Goal: Information Seeking & Learning: Learn about a topic

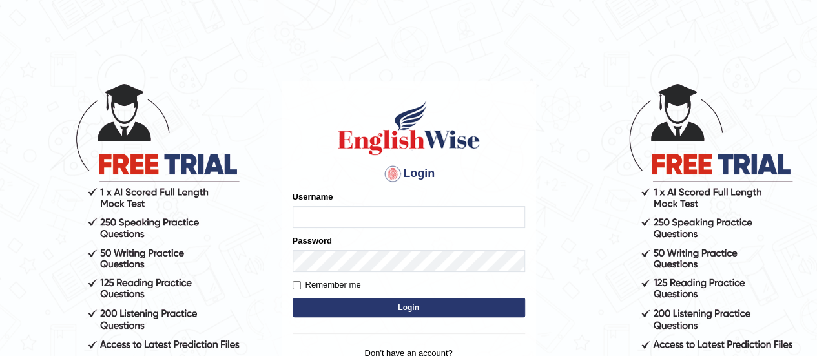
type input "Olivieri"
click at [292, 298] on button "Login" at bounding box center [408, 307] width 232 height 19
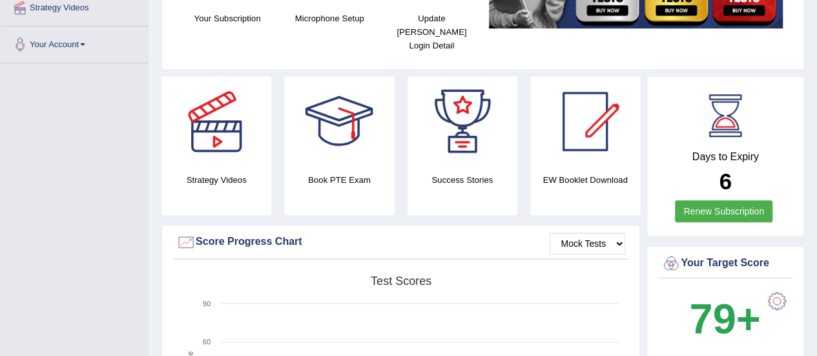
scroll to position [76, 0]
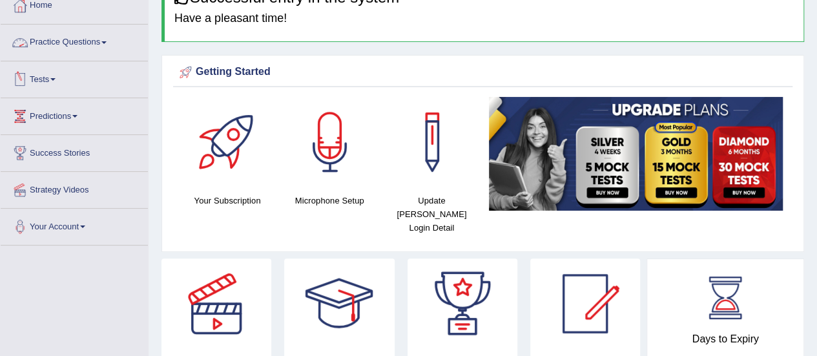
click at [64, 45] on link "Practice Questions" at bounding box center [74, 41] width 147 height 32
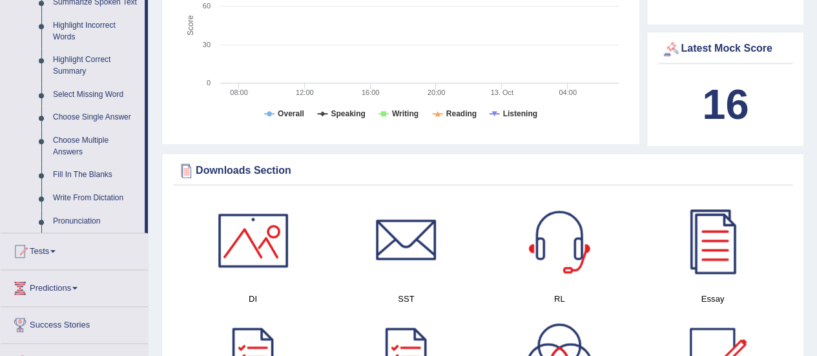
scroll to position [770, 0]
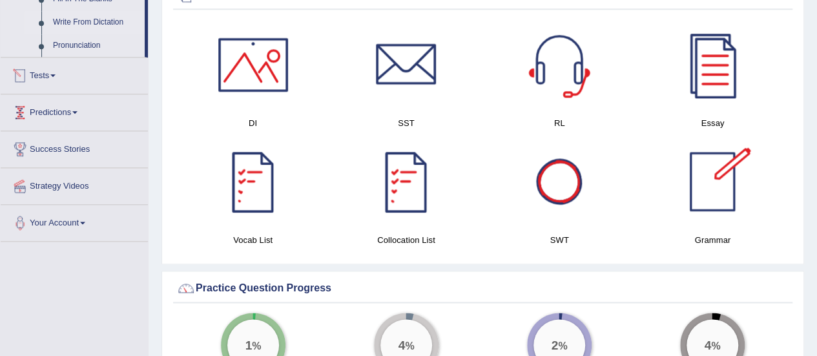
click at [111, 15] on link "Write From Dictation" at bounding box center [95, 22] width 97 height 23
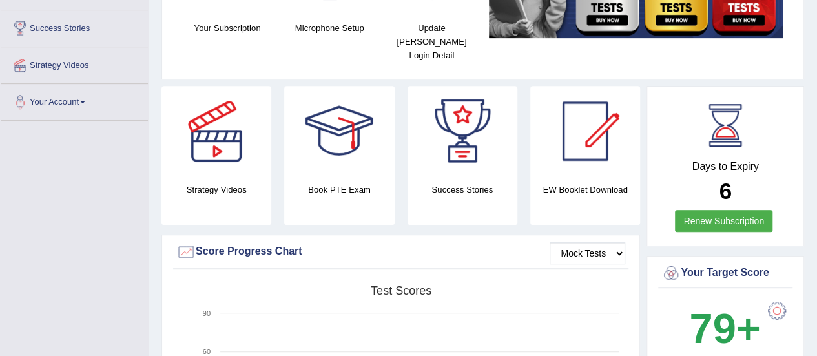
scroll to position [388, 0]
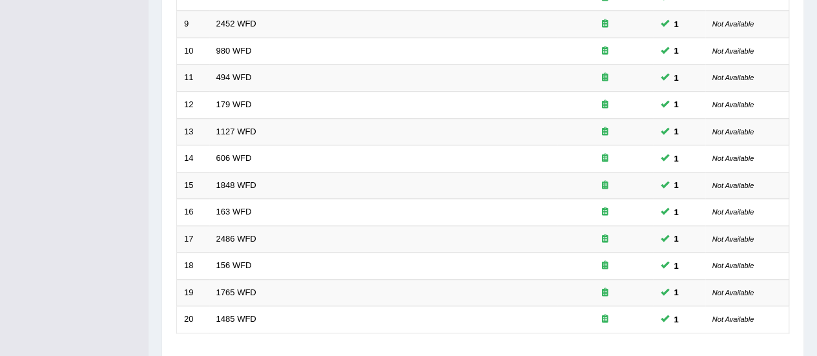
scroll to position [493, 0]
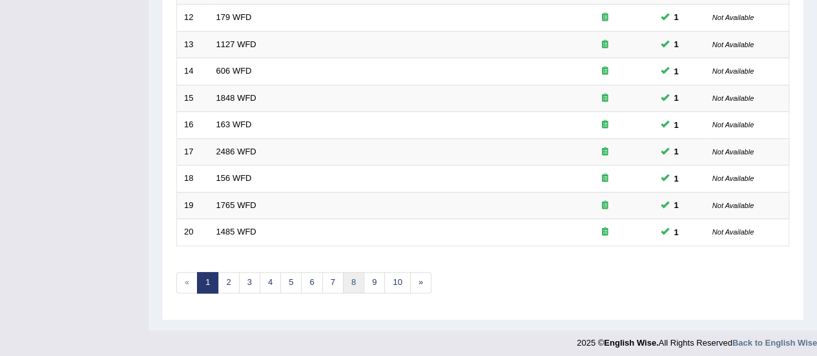
click at [346, 272] on link "8" at bounding box center [353, 282] width 21 height 21
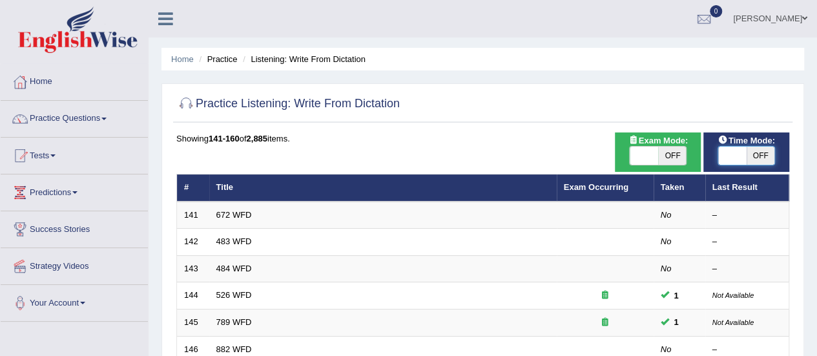
click at [737, 154] on span at bounding box center [732, 156] width 28 height 18
checkbox input "true"
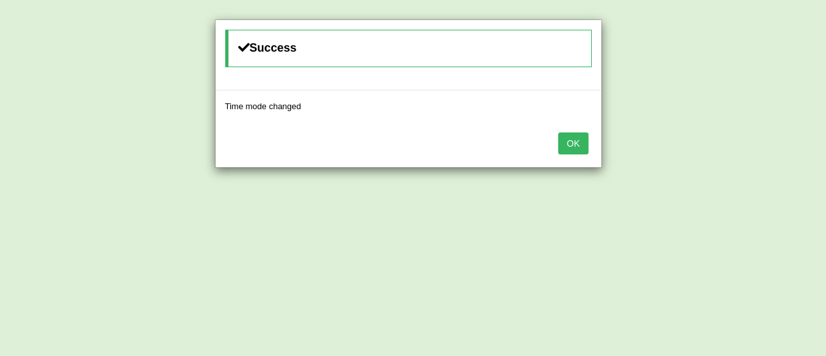
click at [582, 145] on button "OK" at bounding box center [573, 143] width 30 height 22
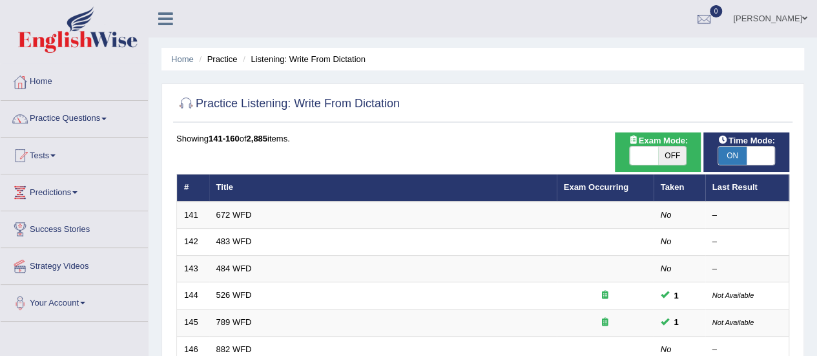
click at [630, 157] on span at bounding box center [643, 156] width 28 height 18
checkbox input "true"
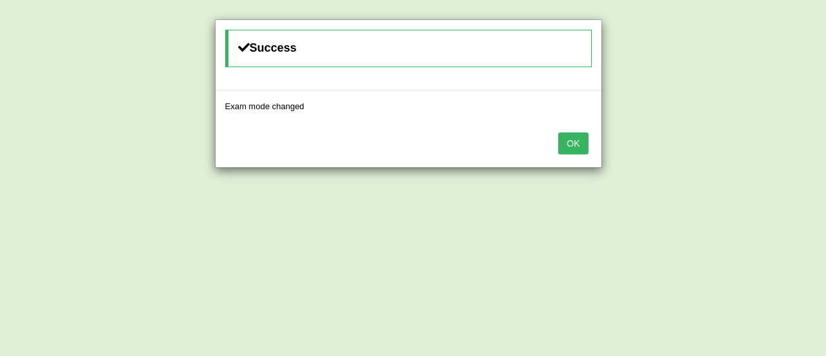
click at [593, 144] on div "OK" at bounding box center [409, 144] width 386 height 45
click at [584, 143] on button "OK" at bounding box center [573, 143] width 30 height 22
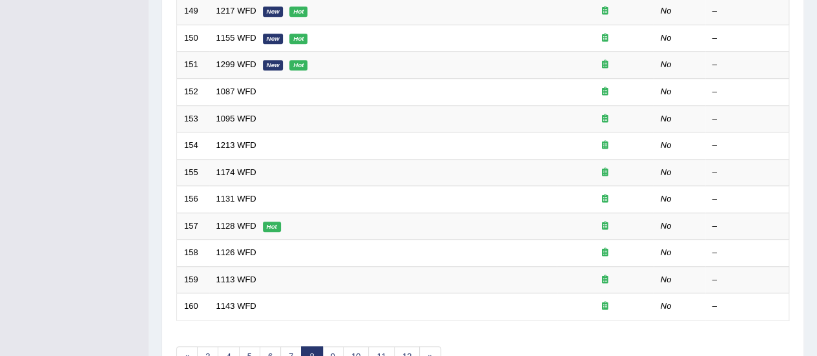
scroll to position [493, 0]
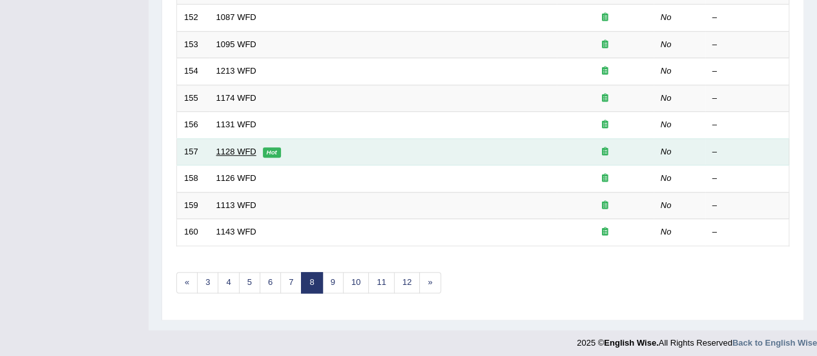
click at [241, 147] on link "1128 WFD" at bounding box center [236, 152] width 40 height 10
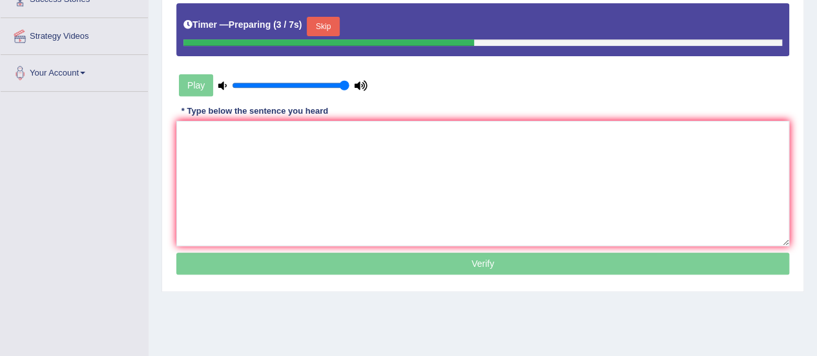
scroll to position [237, 0]
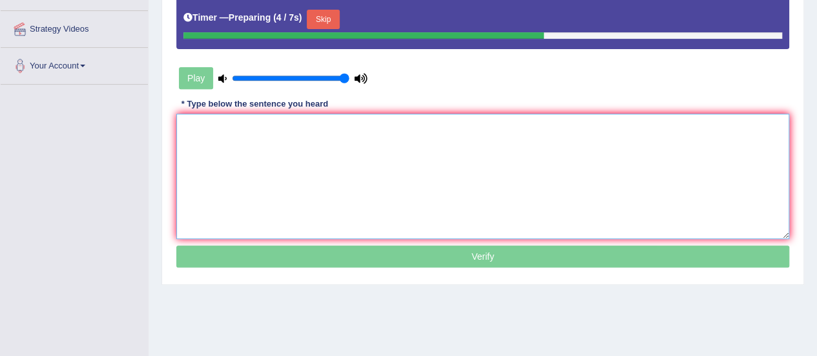
click at [699, 179] on textarea at bounding box center [482, 176] width 613 height 125
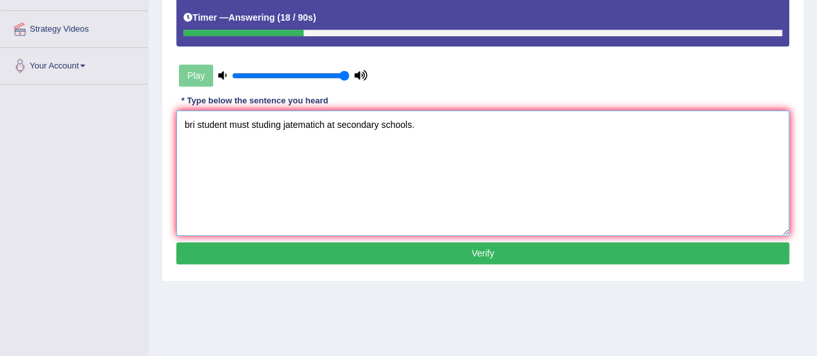
click at [187, 123] on textarea "bri student must studing jatematich at secondary schools." at bounding box center [482, 172] width 613 height 125
click at [194, 123] on textarea "Bri student must studing jatematich at secondary schools." at bounding box center [482, 172] width 613 height 125
click at [240, 125] on textarea "British student must studing jatematich at secondary schools." at bounding box center [482, 172] width 613 height 125
click at [342, 123] on textarea "British students must studing jatematich at secondary schools." at bounding box center [482, 172] width 613 height 125
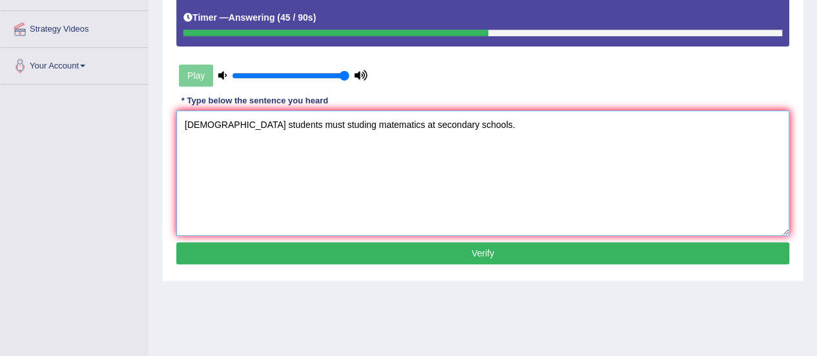
click at [318, 121] on textarea "British students must studing matematics at secondary schools." at bounding box center [482, 172] width 613 height 125
click at [351, 125] on textarea "British students must studing mathematics at secondary schools." at bounding box center [482, 172] width 613 height 125
click at [500, 124] on textarea "British students must studing mathematics matematic matematics at secondary sch…" at bounding box center [482, 172] width 613 height 125
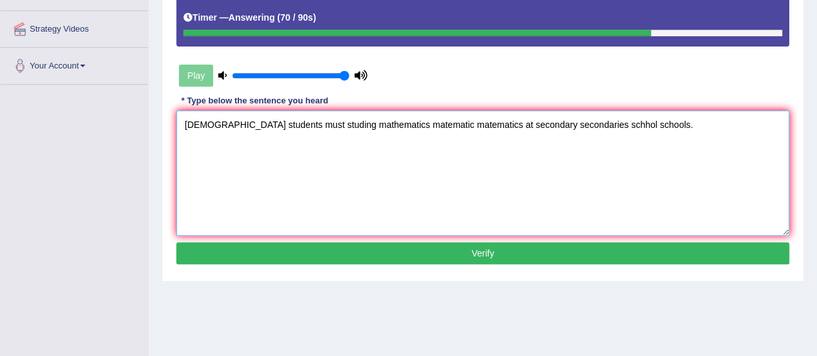
click at [248, 122] on textarea "British students must studing mathematics matematic matematics at secondary sec…" at bounding box center [482, 172] width 613 height 125
click at [436, 126] on textarea "British students student must studing mathematics matematic matematics at secon…" at bounding box center [482, 172] width 613 height 125
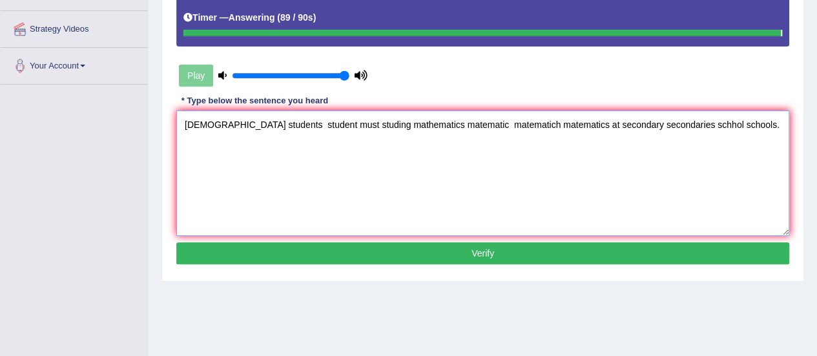
type textarea "British students student must studing mathematics matematic matematich matemati…"
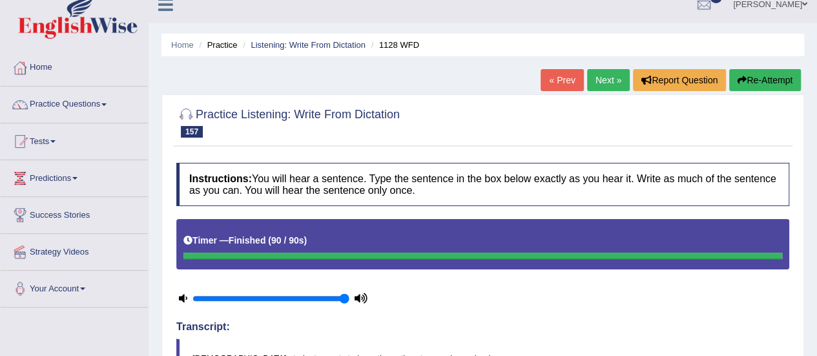
scroll to position [12, 0]
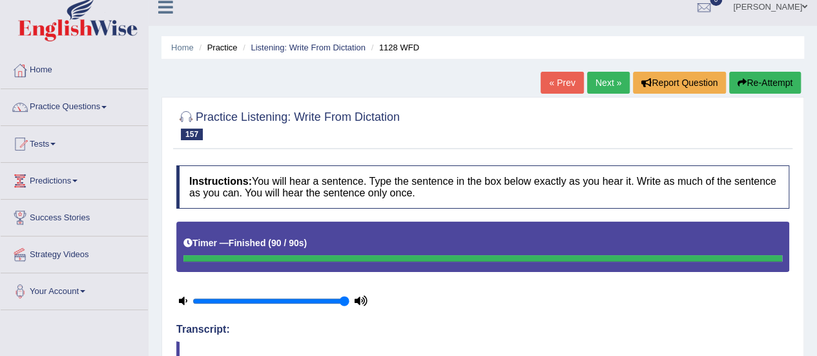
click at [616, 76] on link "Next »" at bounding box center [608, 83] width 43 height 22
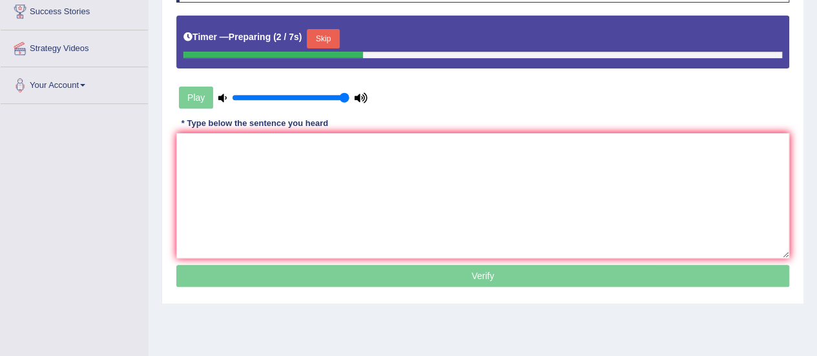
scroll to position [223, 0]
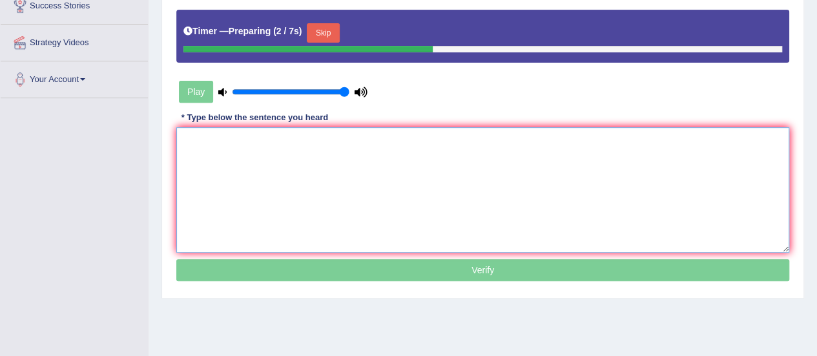
click at [674, 170] on textarea at bounding box center [482, 189] width 613 height 125
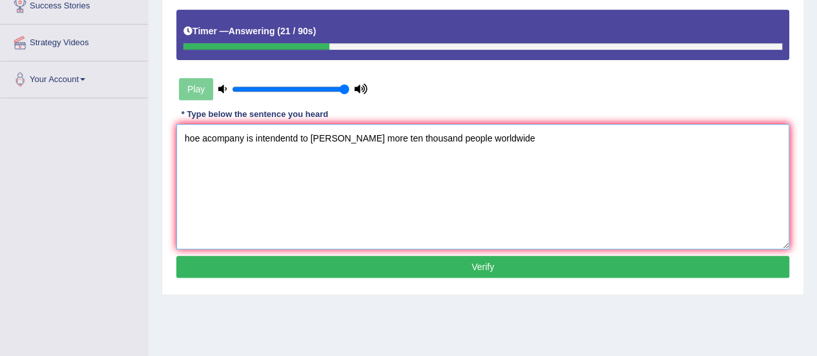
click at [200, 139] on textarea "hoe acompany is intendentd to hyre more ten thousand people worldwide" at bounding box center [482, 186] width 613 height 125
click at [207, 137] on textarea "Our acompany is intendentd to hyre more ten thousand people worldwide" at bounding box center [482, 186] width 613 height 125
click at [323, 139] on textarea "Our company is intendentd to hyre more ten thousand people worldwide" at bounding box center [482, 186] width 613 height 125
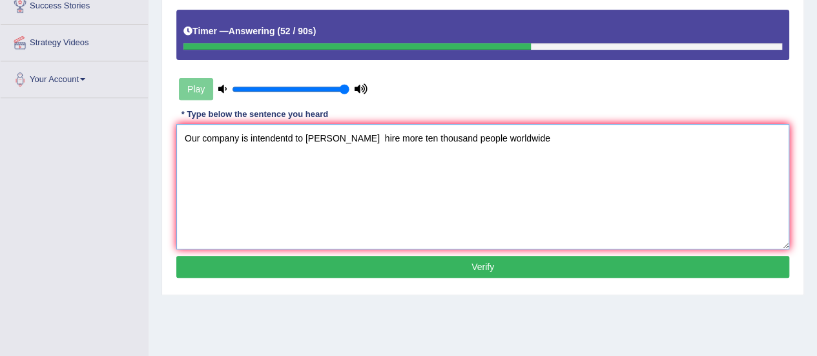
type textarea "Our company is intendentd to hyre hire more ten thousand people worldwide"
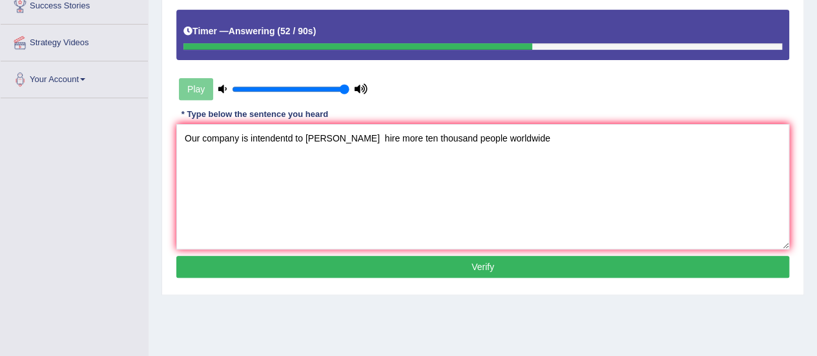
click at [429, 263] on button "Verify" at bounding box center [482, 267] width 613 height 22
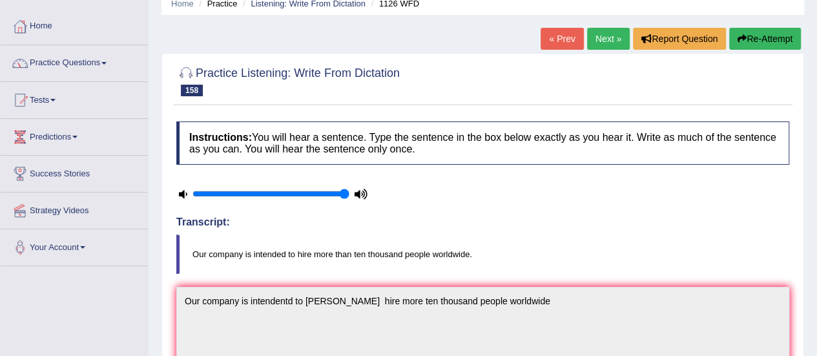
scroll to position [49, 0]
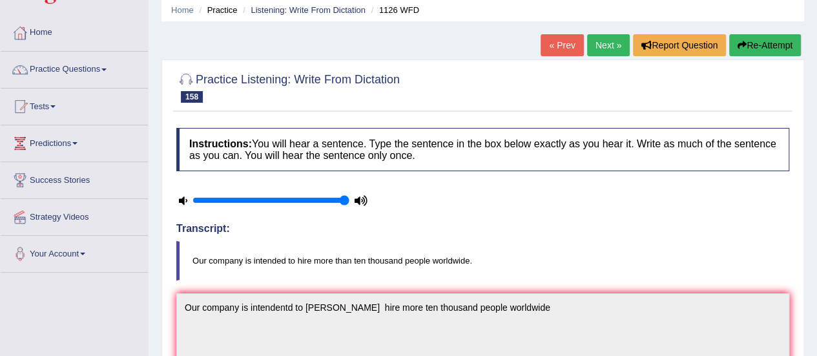
click at [600, 47] on link "Next »" at bounding box center [608, 45] width 43 height 22
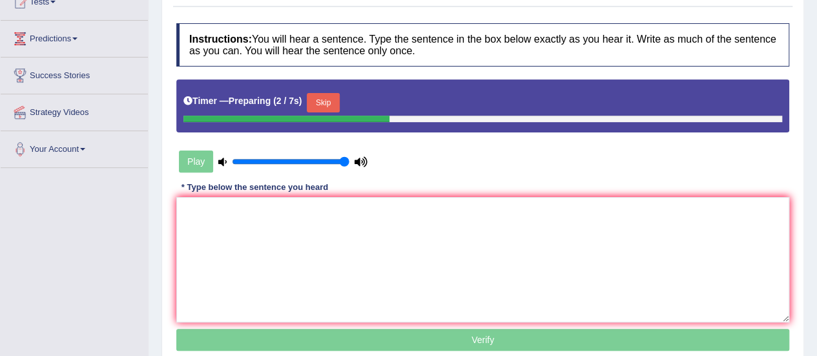
scroll to position [236, 0]
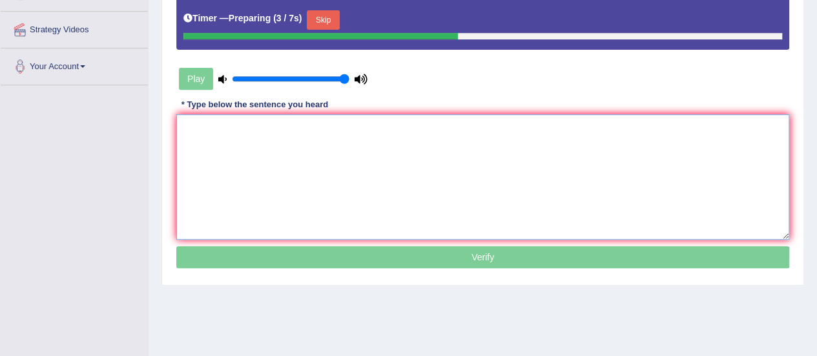
click at [720, 179] on textarea at bounding box center [482, 176] width 613 height 125
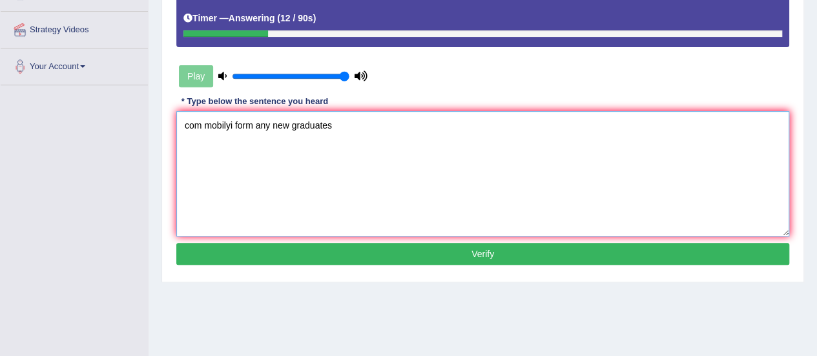
click at [203, 124] on textarea "com mobilyi form any new graduates" at bounding box center [482, 173] width 613 height 125
click at [243, 123] on textarea "Career mobilyi form any new graduates" at bounding box center [482, 173] width 613 height 125
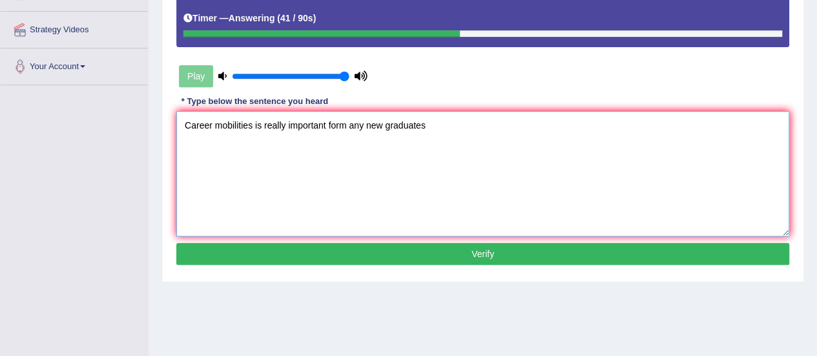
click at [346, 123] on textarea "Career mobilities is really important form any new graduates" at bounding box center [482, 173] width 613 height 125
click at [342, 123] on textarea "Career mobilities is really important for any new graduates" at bounding box center [482, 173] width 613 height 125
click at [425, 125] on textarea "Career mobilities is really important for many new graduates" at bounding box center [482, 173] width 613 height 125
click at [253, 125] on textarea "Career mobilities is really important for many new graduates." at bounding box center [482, 173] width 613 height 125
type textarea "Career mobilities mobilty is really important for many new graduates."
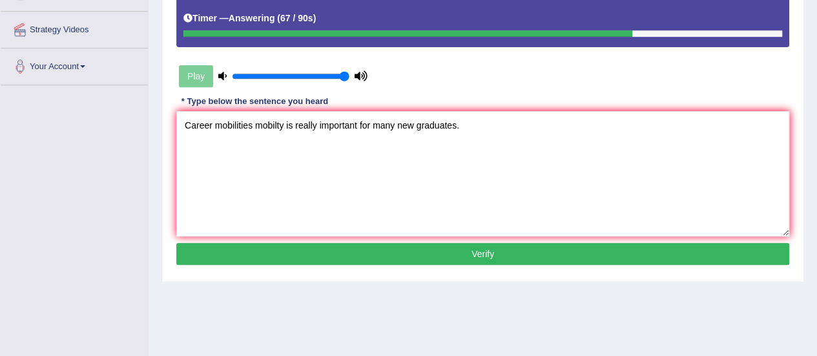
click at [396, 251] on button "Verify" at bounding box center [482, 254] width 613 height 22
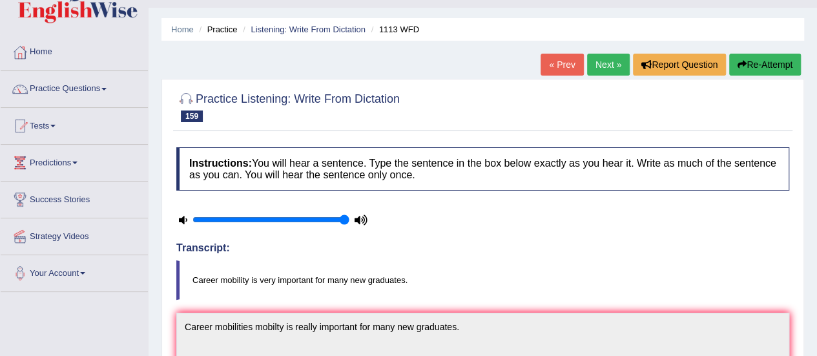
scroll to position [0, 0]
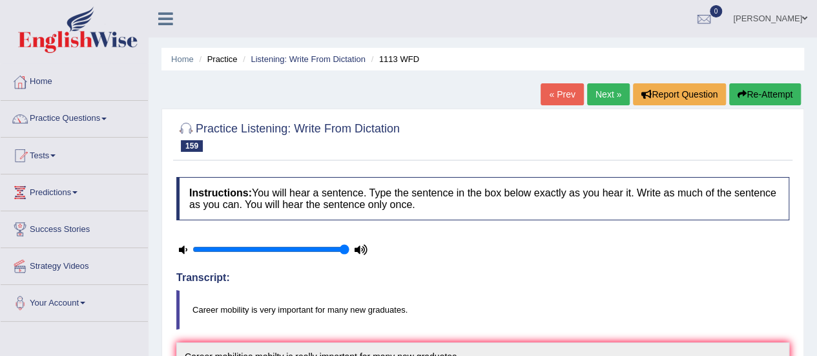
click at [607, 100] on link "Next »" at bounding box center [608, 94] width 43 height 22
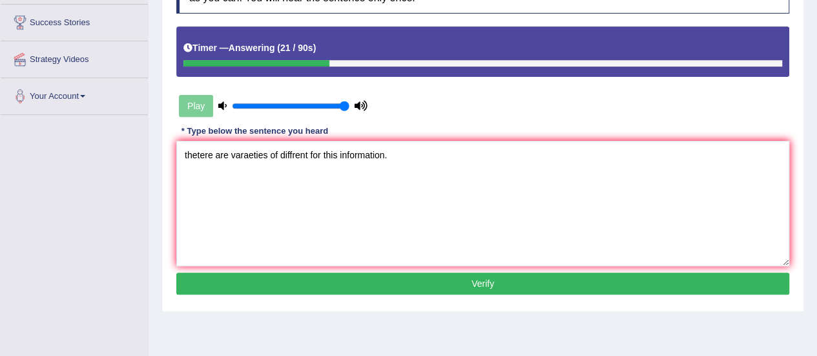
click at [336, 153] on textarea "thetere are varaeties of diffrent for this information." at bounding box center [482, 203] width 613 height 125
click at [382, 156] on textarea "thetere are varaeties of diffrent for this information." at bounding box center [482, 203] width 613 height 125
click at [336, 153] on textarea "thetere are varaeties of diffrent for this information." at bounding box center [482, 203] width 613 height 125
click at [199, 155] on textarea "thetere are varaeties of diffrent for this these informations information." at bounding box center [482, 203] width 613 height 125
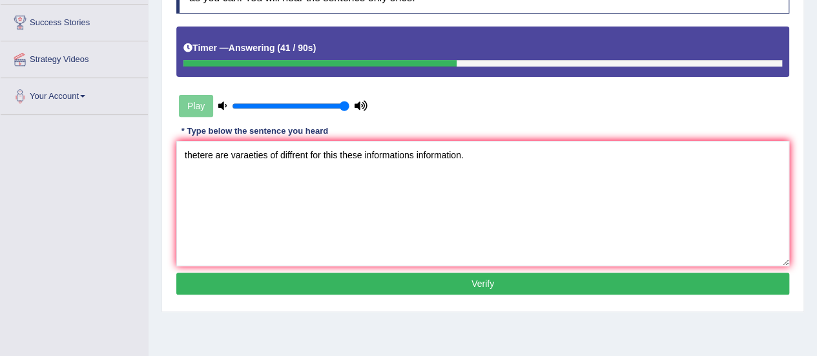
click at [213, 152] on textarea "thetere are varaeties of diffrent for this these informations information." at bounding box center [482, 203] width 613 height 125
click at [185, 156] on textarea "there are varaeties of diffrent for this these informations information." at bounding box center [482, 203] width 613 height 125
click at [185, 153] on textarea "there are varaeties of diffrent for this these informations information." at bounding box center [482, 203] width 613 height 125
click at [263, 157] on textarea "There are varaeties of diffrent for this these informations information." at bounding box center [482, 203] width 613 height 125
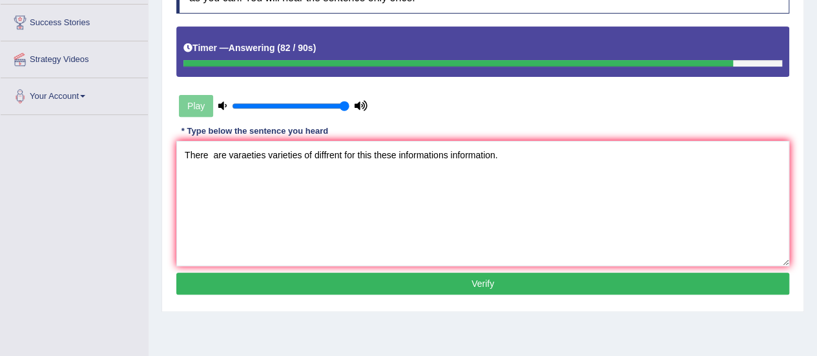
type textarea "There are varaeties varieties of diffrent for this these informations informati…"
click at [381, 286] on button "Verify" at bounding box center [482, 283] width 613 height 22
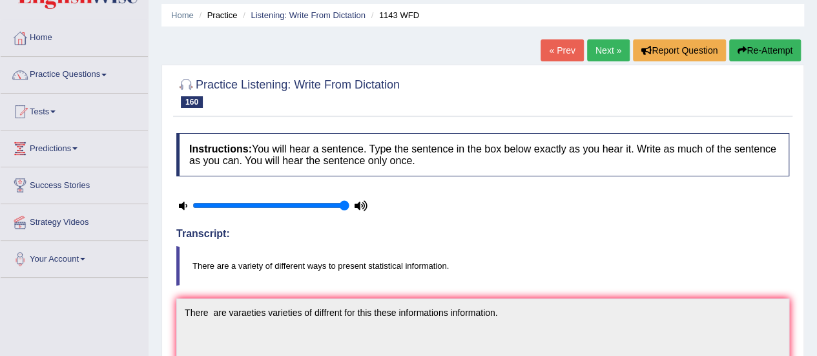
scroll to position [35, 0]
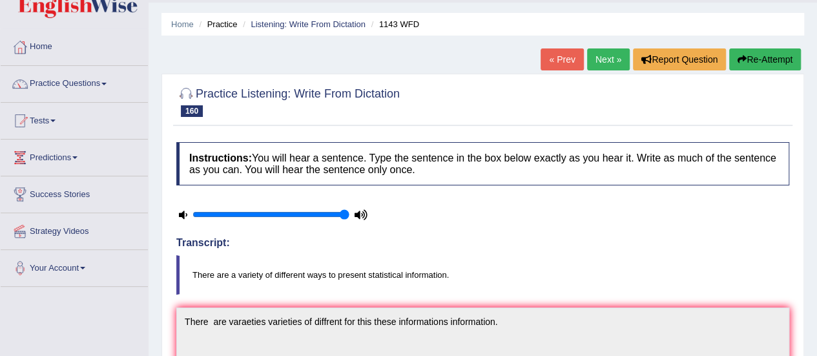
click at [612, 57] on link "Next »" at bounding box center [608, 59] width 43 height 22
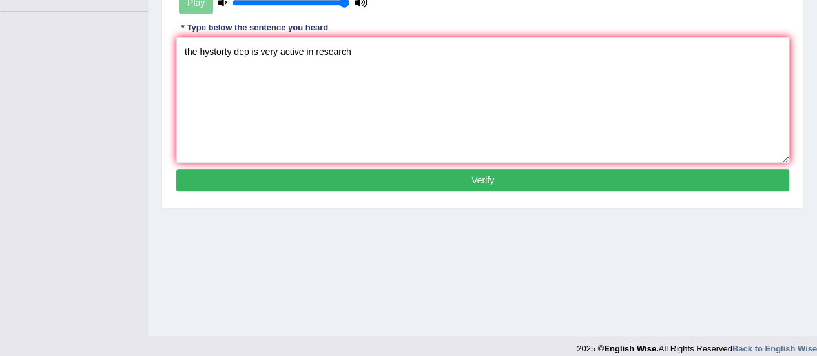
click at [185, 54] on textarea "the hystorty dep is very active in research" at bounding box center [482, 99] width 613 height 125
click at [209, 50] on textarea "The hystorty dep is very active in research" at bounding box center [482, 99] width 613 height 125
click at [232, 50] on textarea "The hystorty dep is very active in research" at bounding box center [482, 99] width 613 height 125
click at [279, 50] on textarea "The hystory history dep is very active in research" at bounding box center [482, 99] width 613 height 125
click at [410, 49] on textarea "The hystory history department is very active in research" at bounding box center [482, 99] width 613 height 125
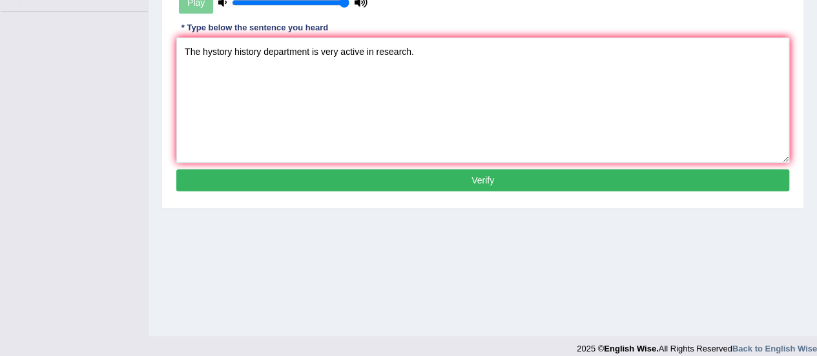
type textarea "The hystory history department is very active in research."
click at [369, 165] on div "Instructions: You will hear a sentence. Type the sentence in the box below exac…" at bounding box center [482, 31] width 619 height 341
click at [373, 176] on button "Verify" at bounding box center [482, 180] width 613 height 22
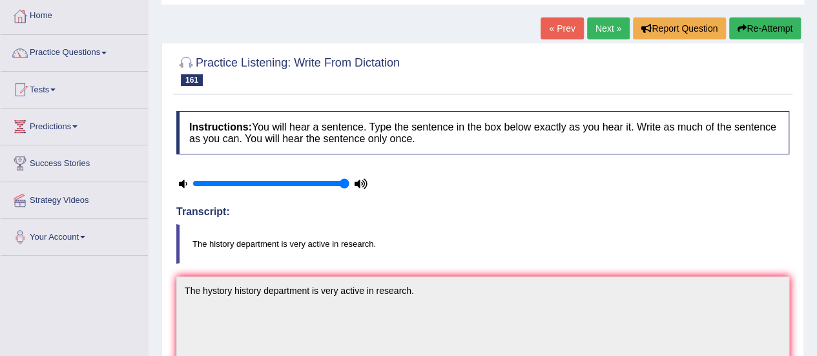
scroll to position [49, 0]
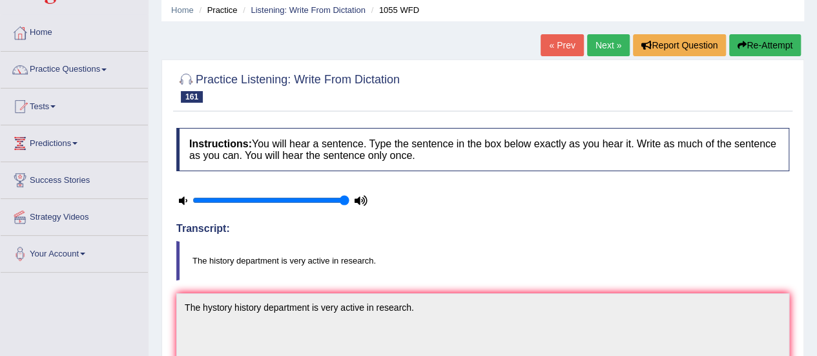
click at [604, 45] on link "Next »" at bounding box center [608, 45] width 43 height 22
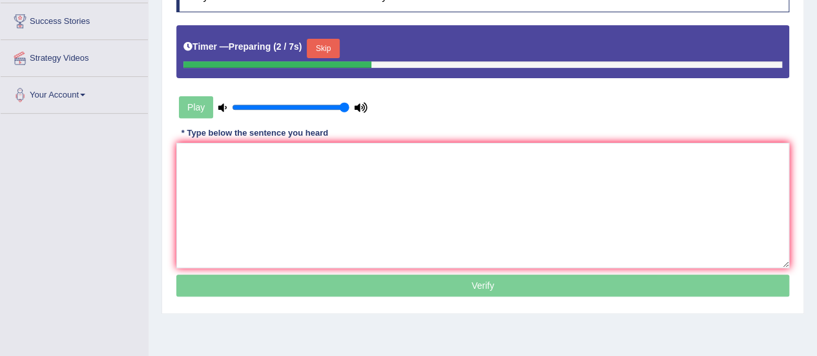
scroll to position [221, 0]
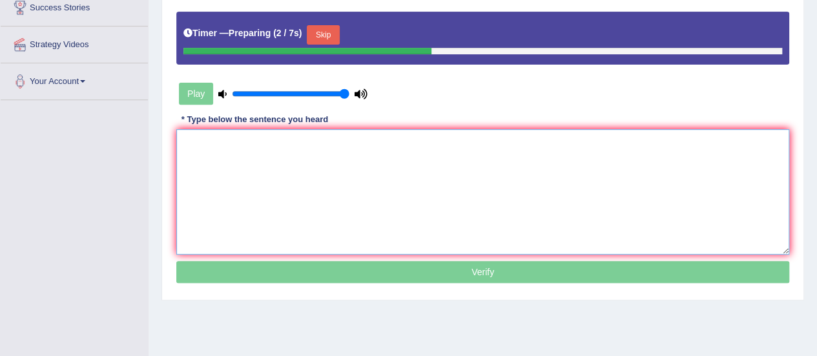
click at [673, 170] on textarea at bounding box center [482, 191] width 613 height 125
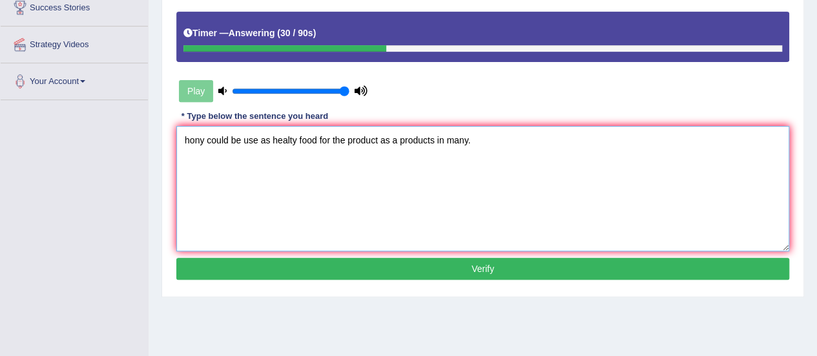
click at [200, 139] on textarea "hony could be use as healty food for the product as a products in many." at bounding box center [482, 188] width 613 height 125
click at [189, 138] on textarea "honey could be use as healty food for the product as a products in many." at bounding box center [482, 188] width 613 height 125
click at [262, 137] on textarea "Honey could be use as healty food for the product as a products in many." at bounding box center [482, 188] width 613 height 125
type textarea "Honey could be use used as healty food for the product as a products in many."
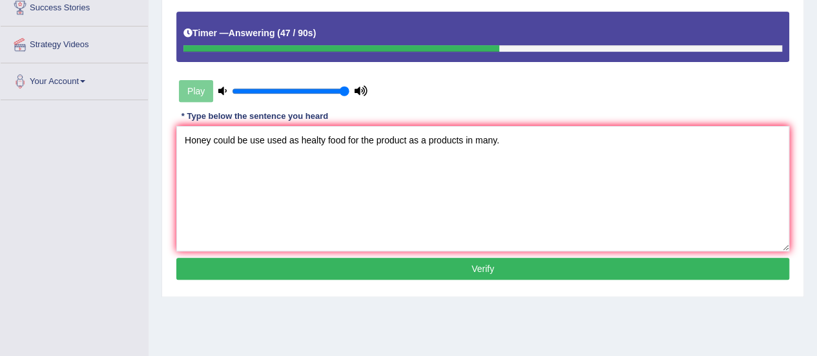
click at [493, 274] on button "Verify" at bounding box center [482, 269] width 613 height 22
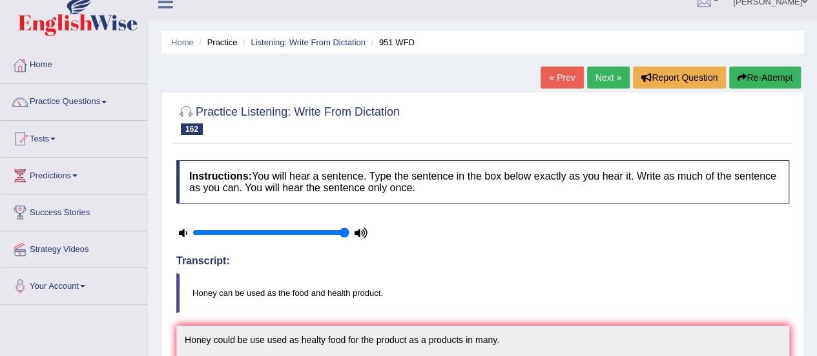
scroll to position [0, 0]
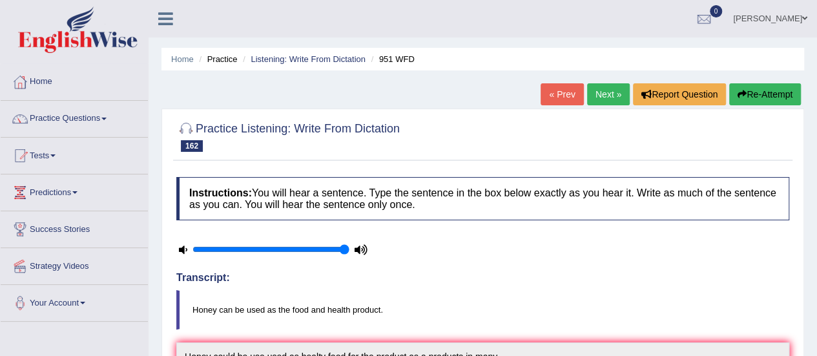
click at [611, 98] on link "Next »" at bounding box center [608, 94] width 43 height 22
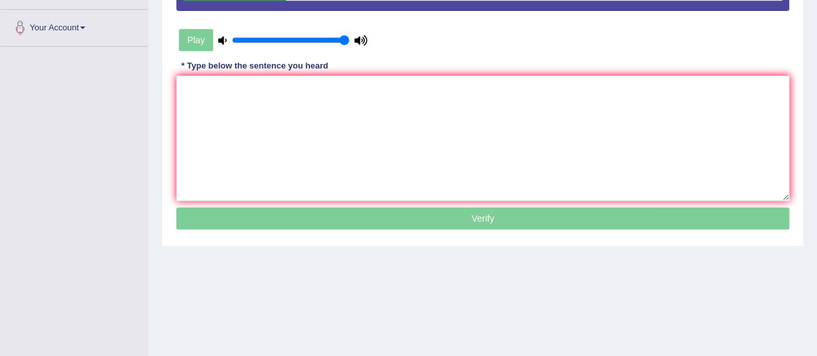
scroll to position [284, 0]
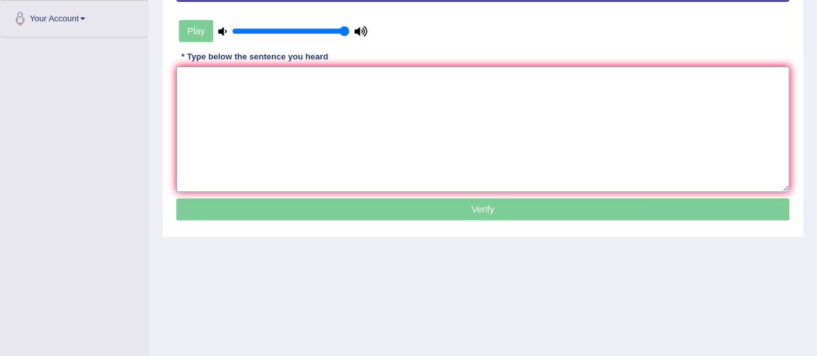
click at [550, 105] on textarea at bounding box center [482, 128] width 613 height 125
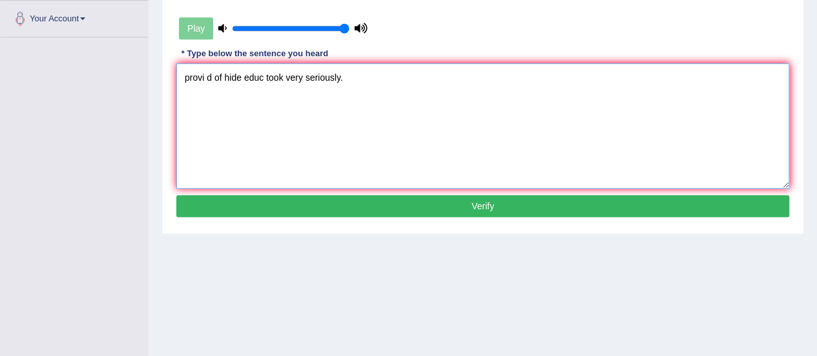
click at [189, 77] on textarea "provi d of hide educ took very seriously." at bounding box center [482, 125] width 613 height 125
click at [205, 79] on textarea "Provi d of hide educ took very seriously." at bounding box center [482, 125] width 613 height 125
click at [226, 76] on textarea "Provider d of hide educ took very seriously." at bounding box center [482, 125] width 613 height 125
click at [250, 77] on textarea "Provider of hide educ took very seriously." at bounding box center [482, 125] width 613 height 125
click at [281, 75] on textarea "Provider of highter educ took very seriously." at bounding box center [482, 125] width 613 height 125
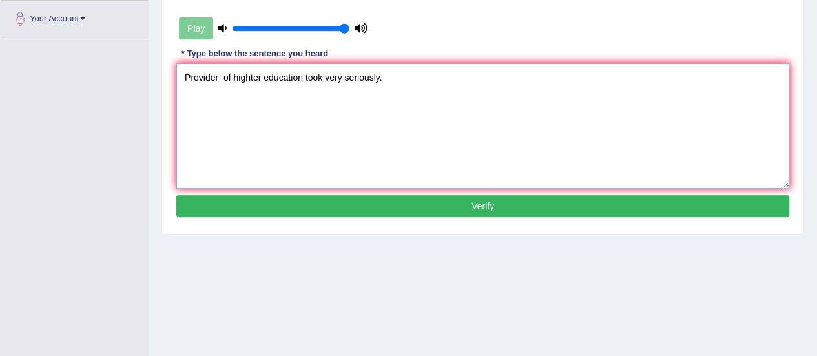
click at [320, 74] on textarea "Provider of highter education took very seriously." at bounding box center [482, 125] width 613 height 125
click at [346, 73] on textarea "Provider of highter education took very seriously." at bounding box center [482, 125] width 613 height 125
click at [321, 74] on textarea "Provider of highter education took very sereously seriously." at bounding box center [482, 125] width 613 height 125
type textarea "Provider of highter education took students very sereously seriously."
click at [345, 206] on button "Verify" at bounding box center [482, 206] width 613 height 22
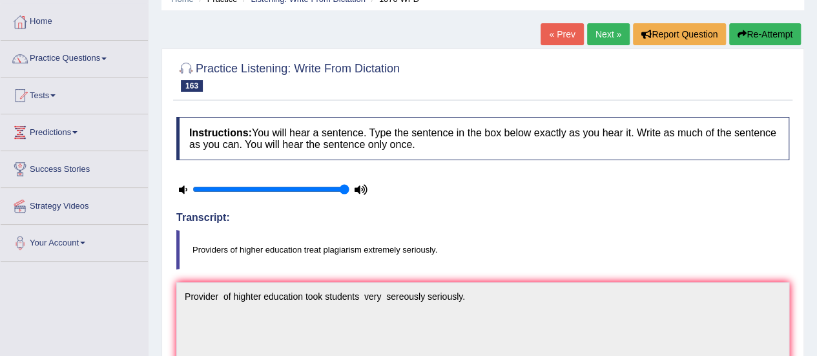
scroll to position [43, 0]
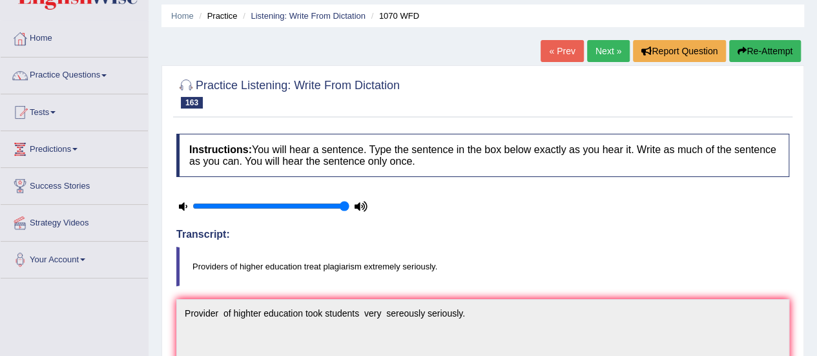
click at [607, 55] on link "Next »" at bounding box center [608, 51] width 43 height 22
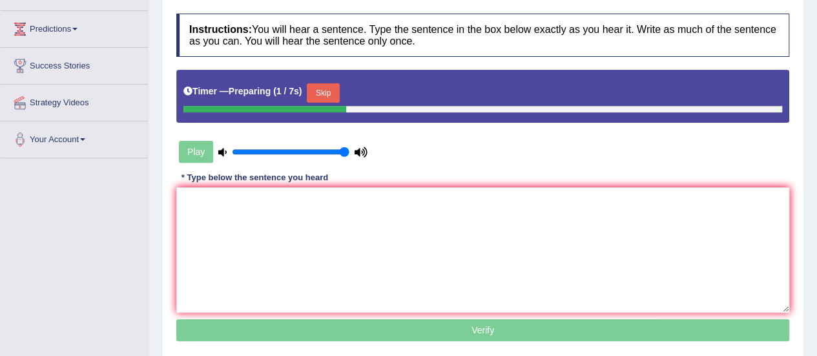
scroll to position [198, 0]
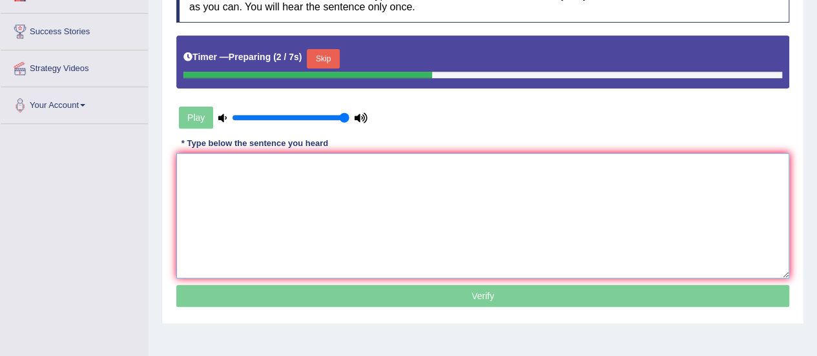
click at [681, 203] on textarea at bounding box center [482, 215] width 613 height 125
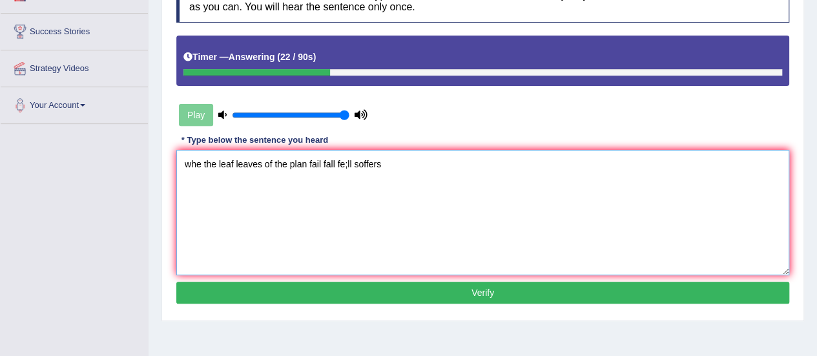
click at [347, 163] on textarea "whe the leaf leaves of the plan fail fall fe;ll soffers" at bounding box center [482, 212] width 613 height 125
click at [352, 162] on textarea "whe the leaf leaves of the plan fail fall fell soffers" at bounding box center [482, 212] width 613 height 125
click at [387, 165] on textarea "whe the leaf leaves of the plan fail fall fell the roots of the plant soffers" at bounding box center [482, 212] width 613 height 125
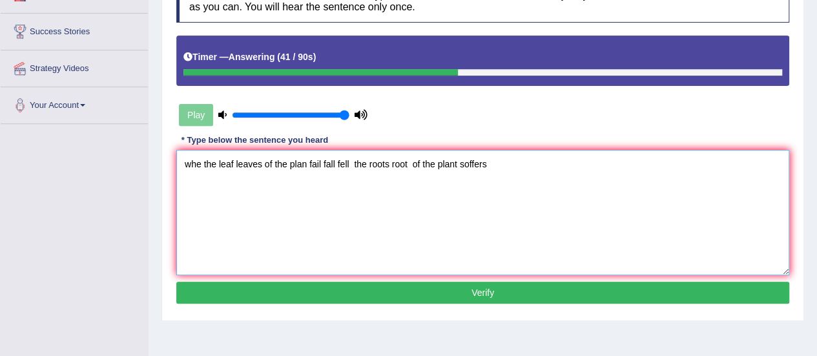
click at [485, 163] on textarea "whe the leaf leaves of the plan fail fall fell the roots root of the plant soff…" at bounding box center [482, 212] width 613 height 125
click at [201, 165] on textarea "whe the leaf leaves of the plan fail fall fell the roots root of the plant soff…" at bounding box center [482, 212] width 613 height 125
click at [191, 163] on textarea "when the leaf leaves of the plan fail fall fell the roots root of the plant sof…" at bounding box center [482, 212] width 613 height 125
click at [312, 167] on textarea "When the leaf leaves of the plan fail fall fell the roots root of the plant sof…" at bounding box center [482, 212] width 613 height 125
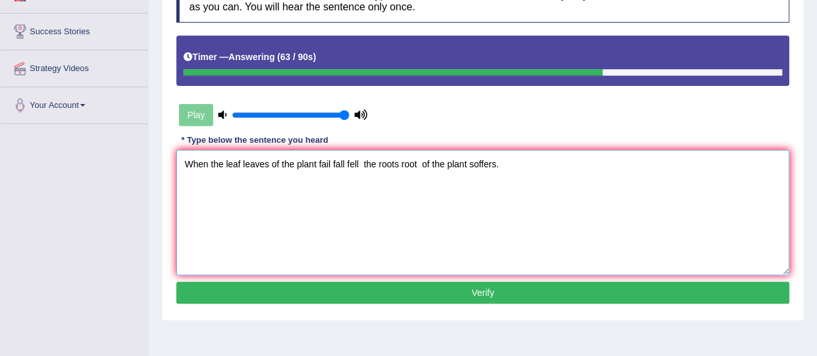
click at [466, 162] on textarea "When the leaf leaves of the plant fail fall fell the roots root of the plant so…" at bounding box center [482, 212] width 613 height 125
type textarea "When the leaf leaves of the plant fail fall fell the roots root of the does do …"
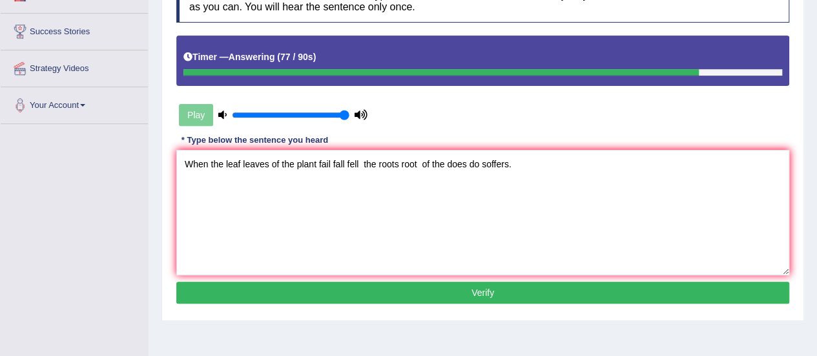
click at [470, 287] on button "Verify" at bounding box center [482, 292] width 613 height 22
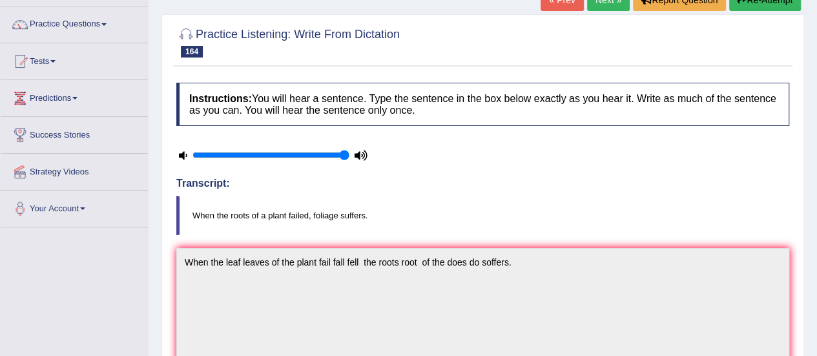
scroll to position [68, 0]
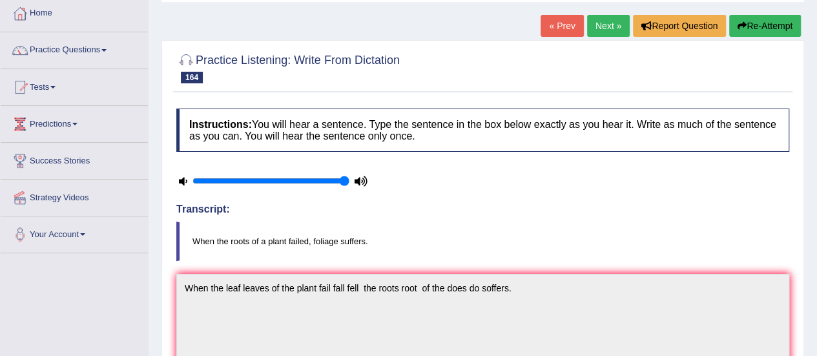
click at [615, 34] on link "Next »" at bounding box center [608, 26] width 43 height 22
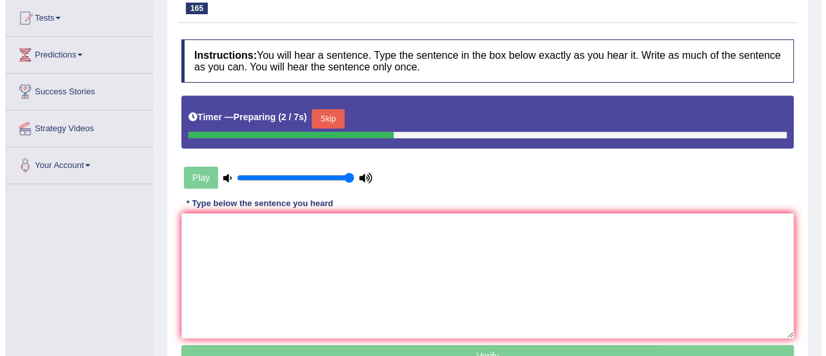
scroll to position [207, 0]
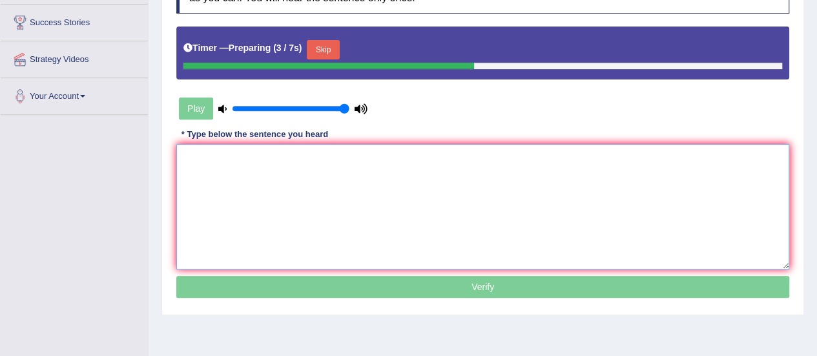
click at [627, 185] on textarea at bounding box center [482, 206] width 613 height 125
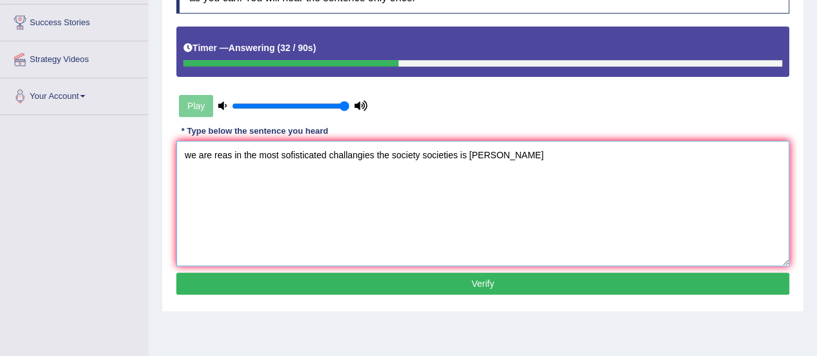
click at [479, 153] on textarea "we are reas in the most sofisticated challangies the society societies is soffr…" at bounding box center [482, 203] width 613 height 125
click at [496, 149] on textarea "we are reas in the most sofisticated challangies the society societies is suffr…" at bounding box center [482, 203] width 613 height 125
click at [192, 153] on textarea "we are reas in the most sofisticated challangies the society societies is suffr…" at bounding box center [482, 203] width 613 height 125
click at [233, 153] on textarea "We are reas in the most sofisticated challangies the society societies is suffr…" at bounding box center [482, 203] width 613 height 125
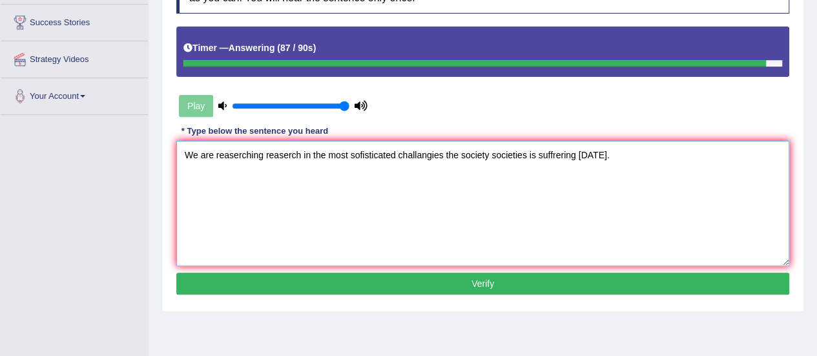
click at [442, 154] on textarea "We are reaserching reaserch in the most sofisticated challangies the society so…" at bounding box center [482, 203] width 613 height 125
type textarea "We are reaserching reaserch in the most sofisticated challangies challan the so…"
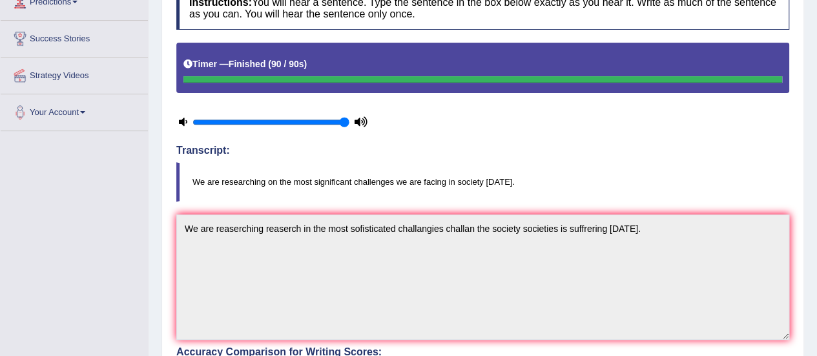
scroll to position [0, 0]
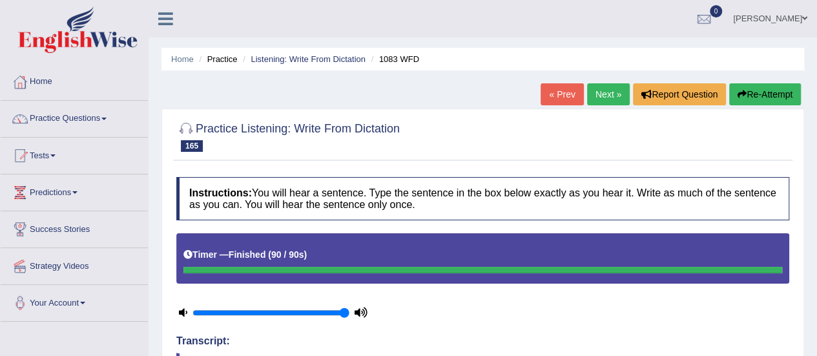
click at [602, 91] on link "Next »" at bounding box center [608, 94] width 43 height 22
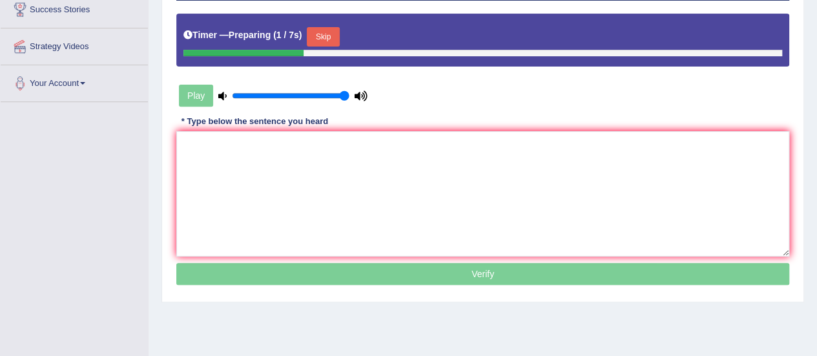
scroll to position [268, 0]
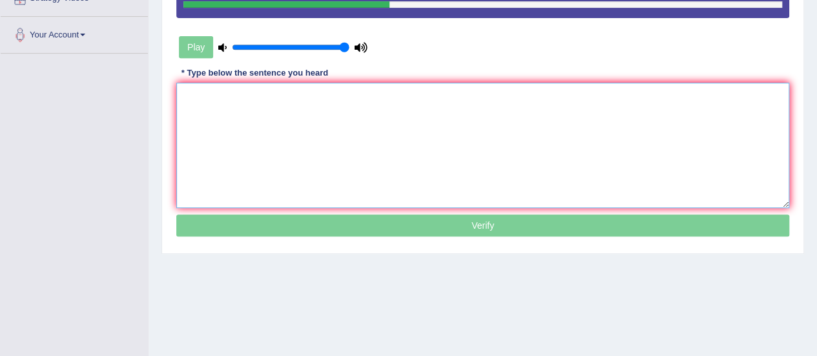
click at [673, 138] on textarea at bounding box center [482, 145] width 613 height 125
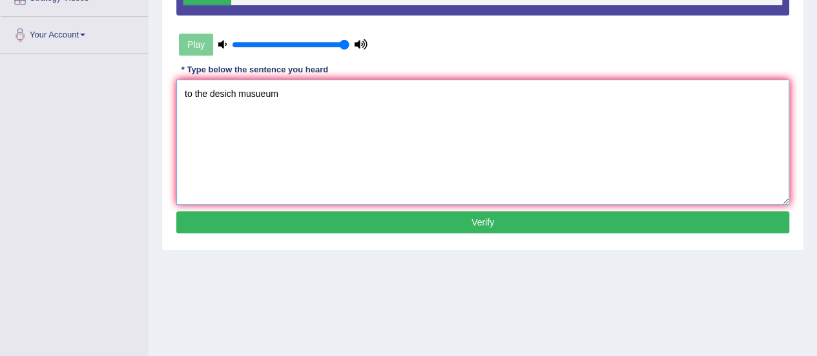
click at [185, 94] on textarea "to the desich musueum" at bounding box center [482, 141] width 613 height 125
click at [297, 87] on textarea "to the desich musueum" at bounding box center [482, 141] width 613 height 125
click at [183, 96] on textarea "to the desich musueum is a great value." at bounding box center [482, 141] width 613 height 125
click at [265, 90] on textarea "A visit to the desich musueum is a great value." at bounding box center [482, 141] width 613 height 125
click at [291, 94] on textarea "A visit to the design musueum is a great value." at bounding box center [482, 141] width 613 height 125
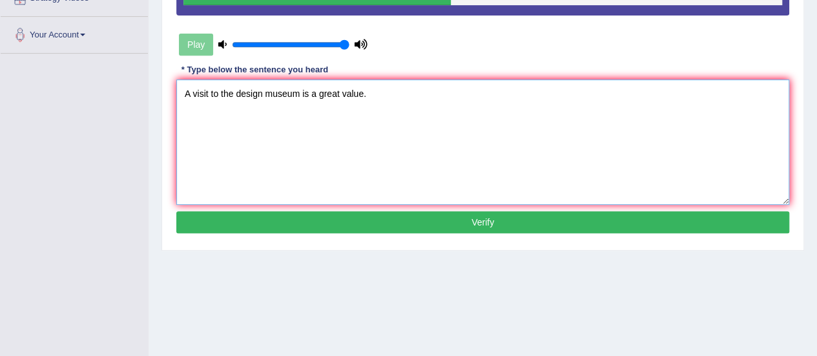
type textarea "A visit to the design museum is a great value."
click at [323, 212] on button "Verify" at bounding box center [482, 222] width 613 height 22
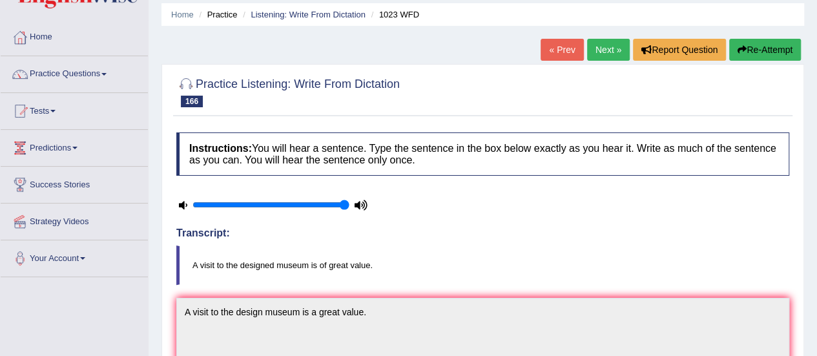
scroll to position [36, 0]
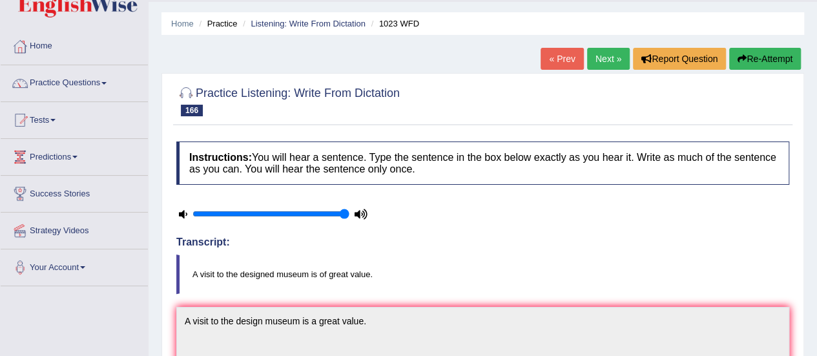
click at [598, 59] on link "Next »" at bounding box center [608, 59] width 43 height 22
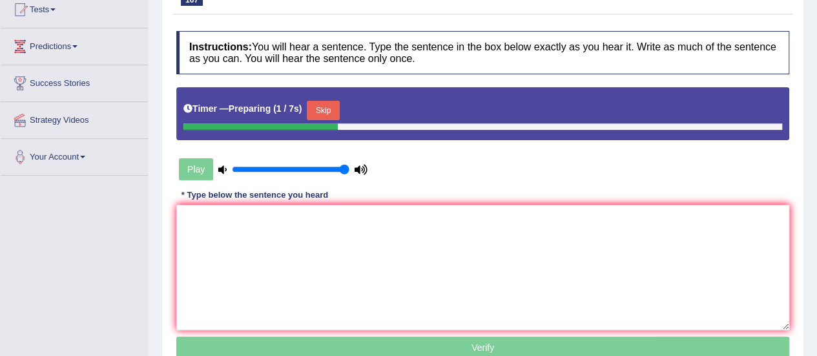
scroll to position [223, 0]
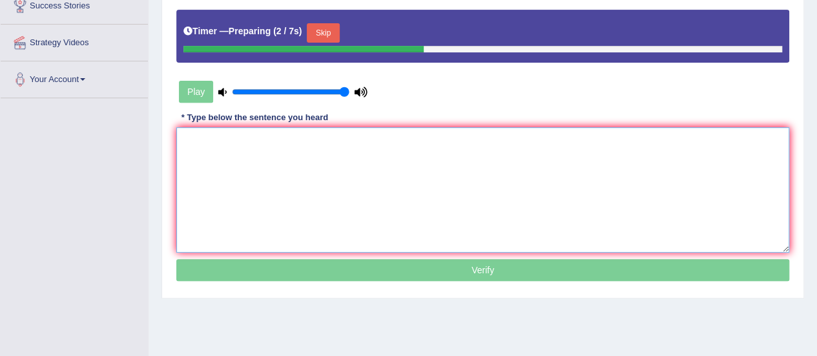
click at [622, 183] on textarea at bounding box center [482, 189] width 613 height 125
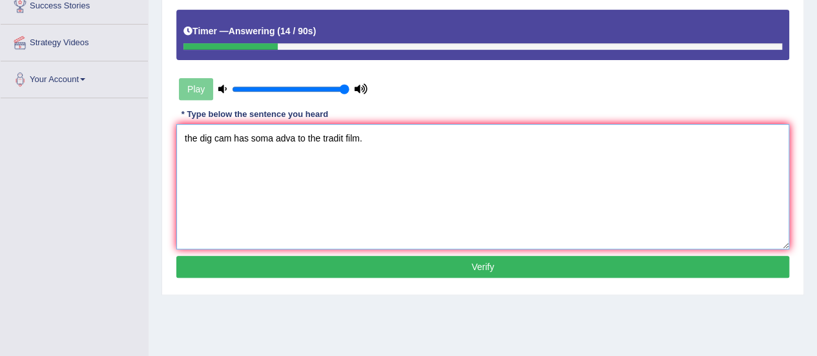
click at [189, 135] on textarea "the dig cam has soma adva to the tradit film." at bounding box center [482, 186] width 613 height 125
click at [214, 140] on textarea "The dig cam has soma adva to the tradit film." at bounding box center [482, 186] width 613 height 125
click at [247, 137] on textarea "The digital cam has soma adva to the tradit film." at bounding box center [482, 186] width 613 height 125
click at [361, 138] on textarea "The digital camera cameras have has soma adva to the tradit film." at bounding box center [482, 186] width 613 height 125
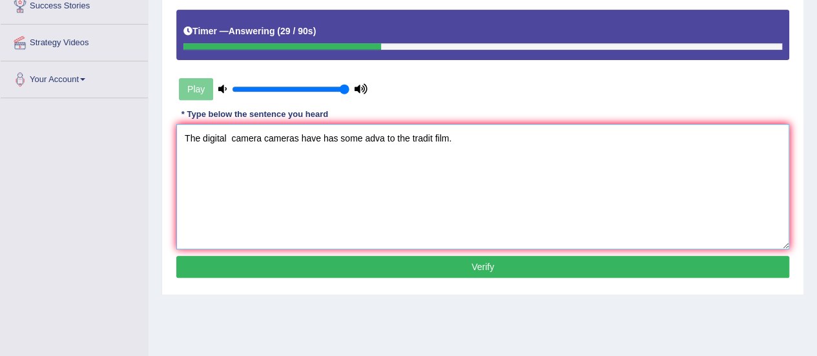
click at [386, 138] on textarea "The digital camera cameras have has some adva to the tradit film." at bounding box center [482, 186] width 613 height 125
click at [458, 134] on textarea "The digital camera cameras have has some advantages to the tradit film." at bounding box center [482, 186] width 613 height 125
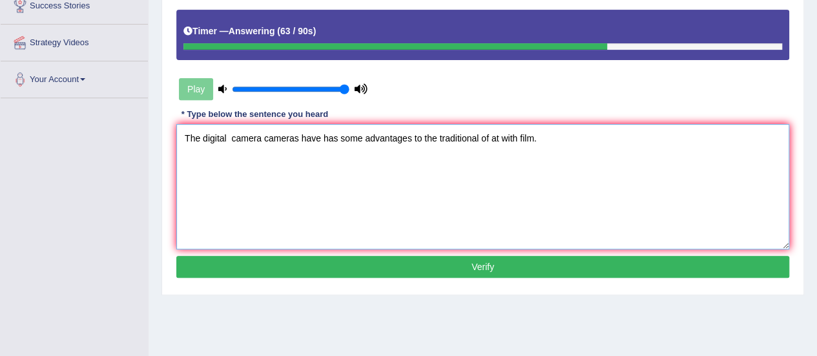
type textarea "The digital camera cameras have has some advantages to the traditional of at wi…"
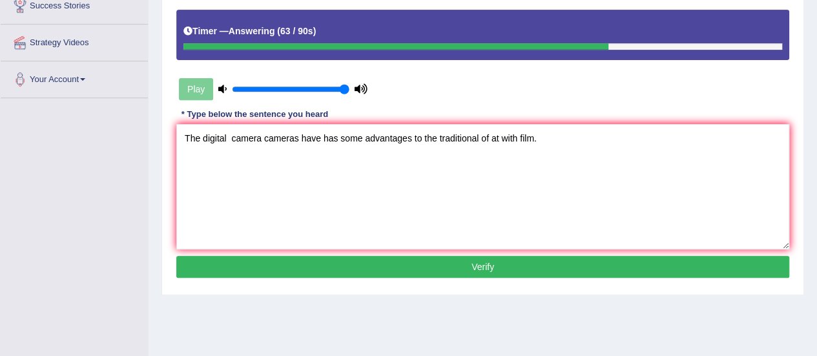
click at [498, 263] on button "Verify" at bounding box center [482, 267] width 613 height 22
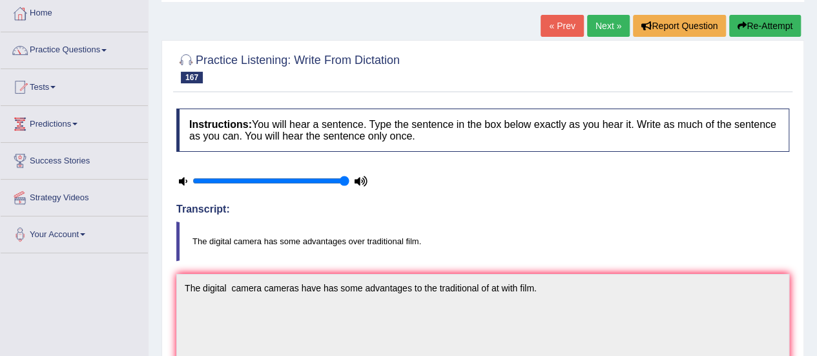
scroll to position [129, 0]
